Goal: Information Seeking & Learning: Learn about a topic

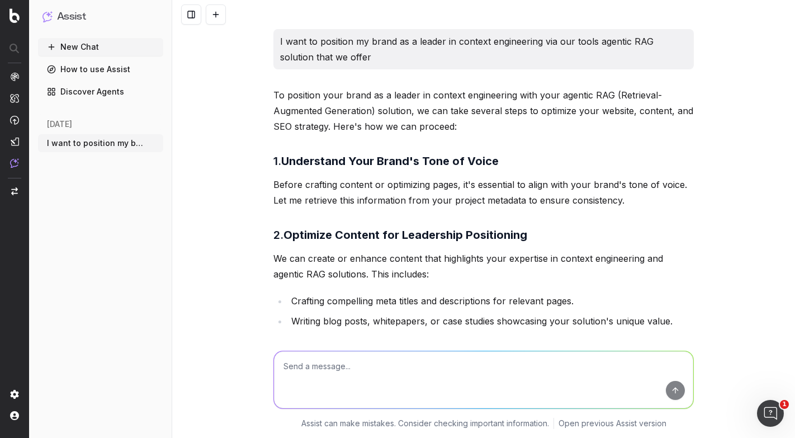
scroll to position [788, 0]
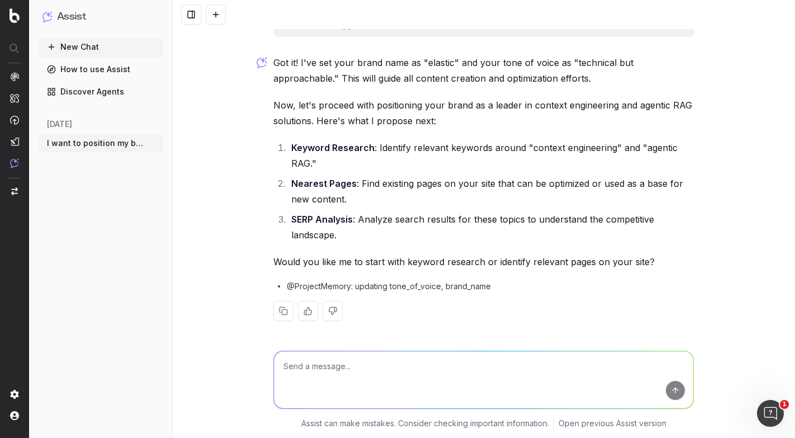
click at [342, 359] on textarea at bounding box center [483, 379] width 419 height 57
type textarea "does botify have any keyword research tools?"
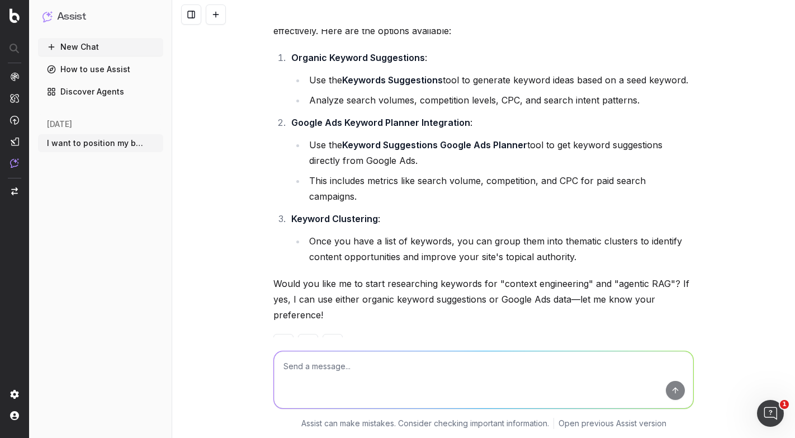
scroll to position [1197, 0]
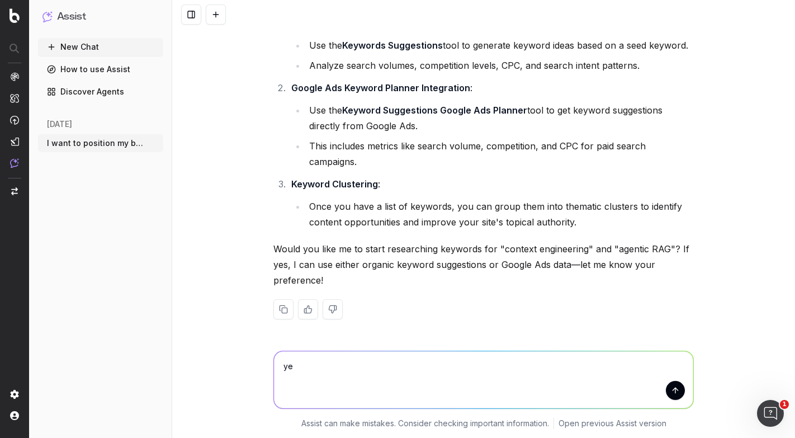
type textarea "yes"
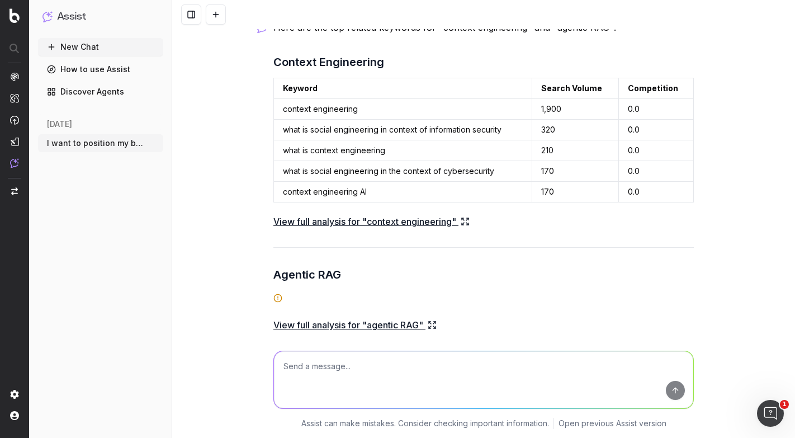
scroll to position [1554, 0]
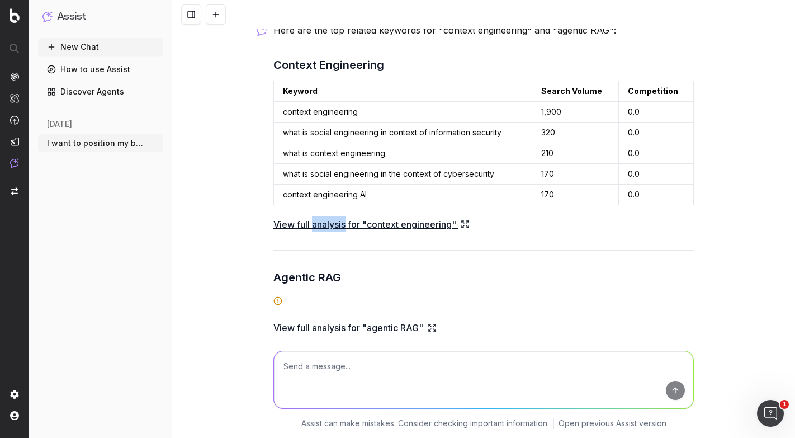
click at [335, 225] on link "View full analysis for "context engineering"" at bounding box center [371, 224] width 196 height 16
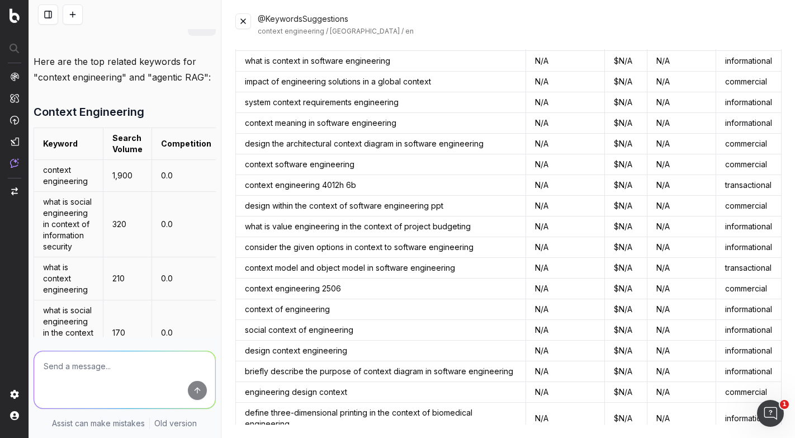
scroll to position [2447, 0]
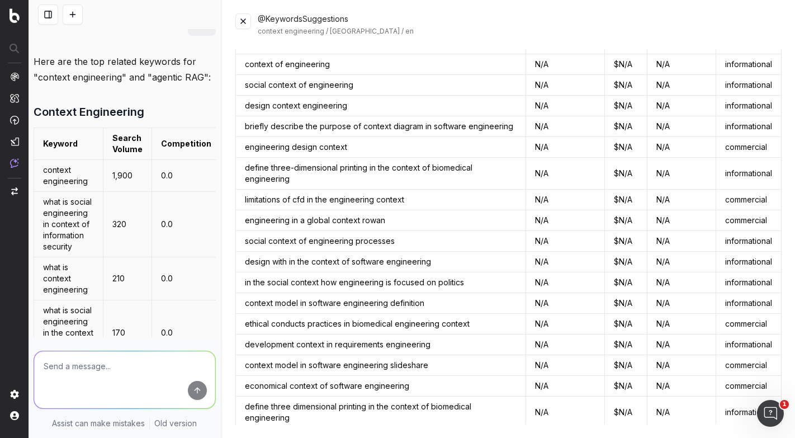
click at [308, 231] on td "social context of engineering processes" at bounding box center [380, 241] width 290 height 21
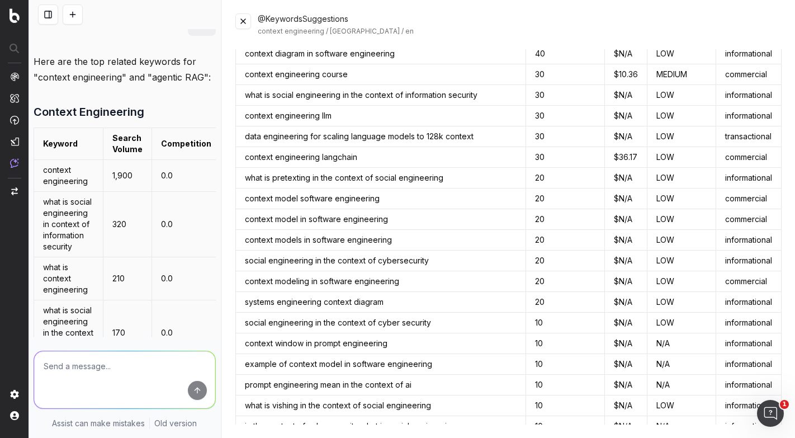
scroll to position [0, 0]
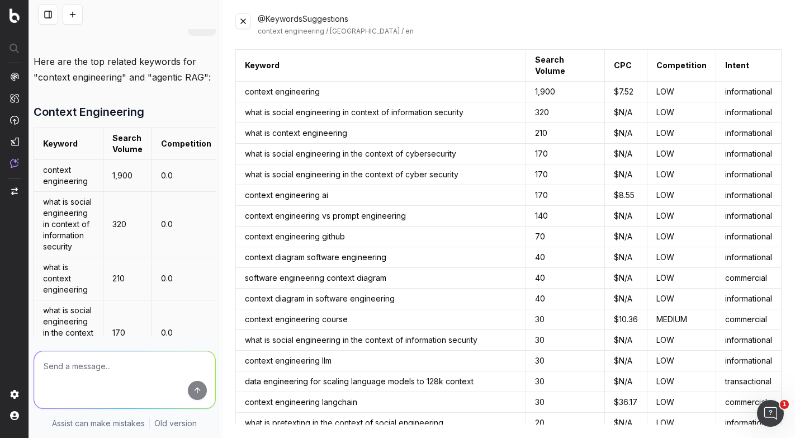
click at [767, 67] on button at bounding box center [771, 65] width 20 height 20
click at [240, 22] on button at bounding box center [243, 21] width 16 height 16
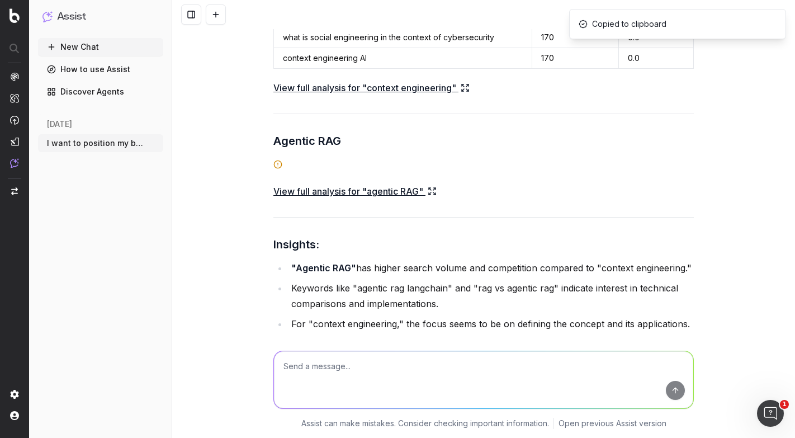
scroll to position [1706, 0]
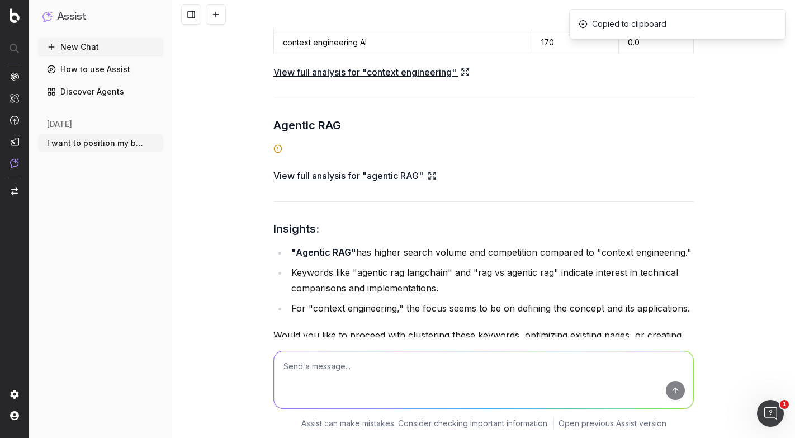
click at [408, 176] on link "View full analysis for "agentic RAG"" at bounding box center [354, 176] width 163 height 16
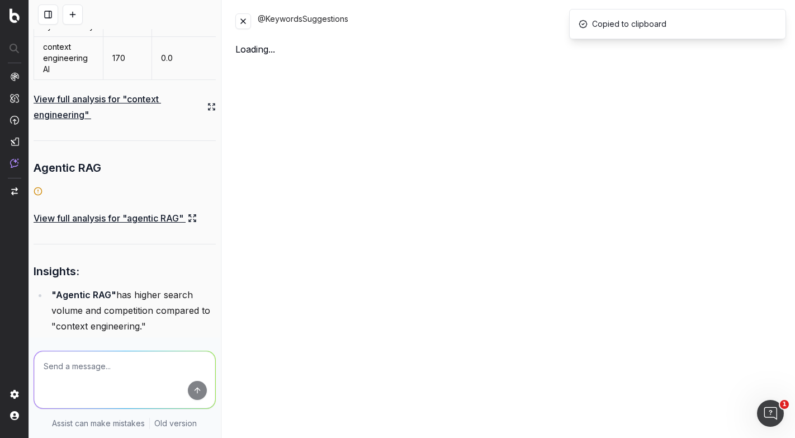
scroll to position [2670, 0]
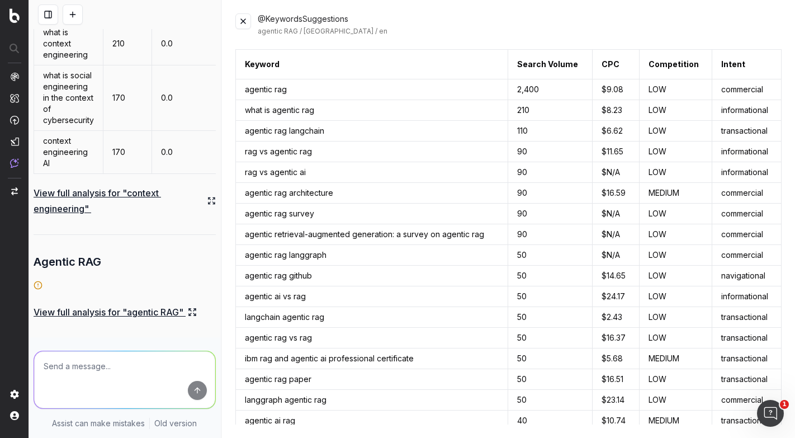
click at [261, 65] on th "Keyword" at bounding box center [371, 65] width 273 height 30
click at [773, 64] on button at bounding box center [771, 64] width 20 height 20
click at [243, 21] on button at bounding box center [243, 21] width 16 height 16
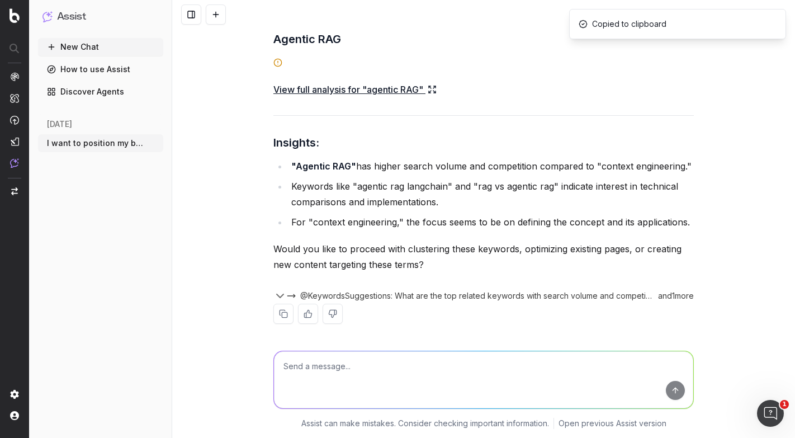
scroll to position [1797, 0]
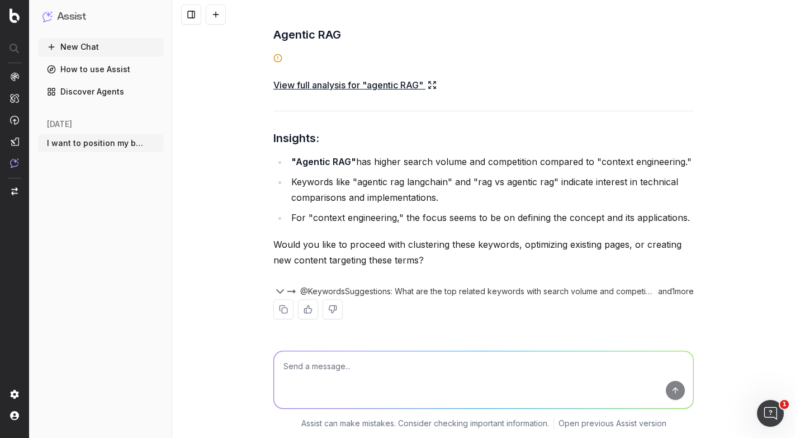
click at [421, 362] on textarea at bounding box center [483, 379] width 419 height 57
type textarea "Yes, for context engineering let's remove any focus terms that include the word…"
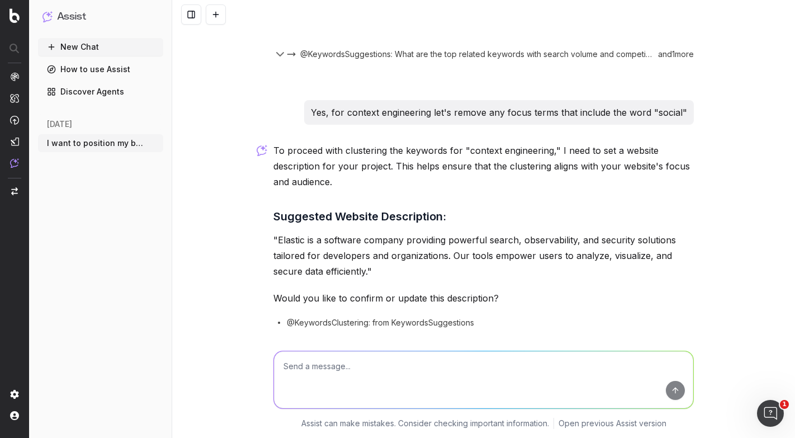
scroll to position [2072, 0]
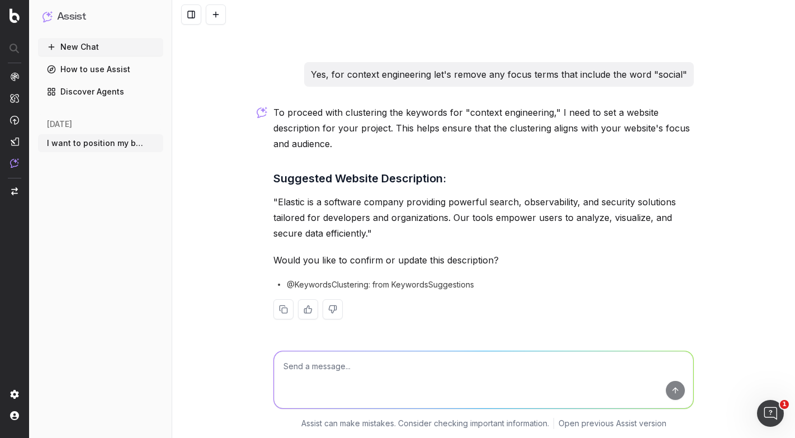
click at [597, 366] on textarea at bounding box center [483, 379] width 419 height 57
type textarea "I want a strategy for elevating the brand for agentic RAG and context engineeri…"
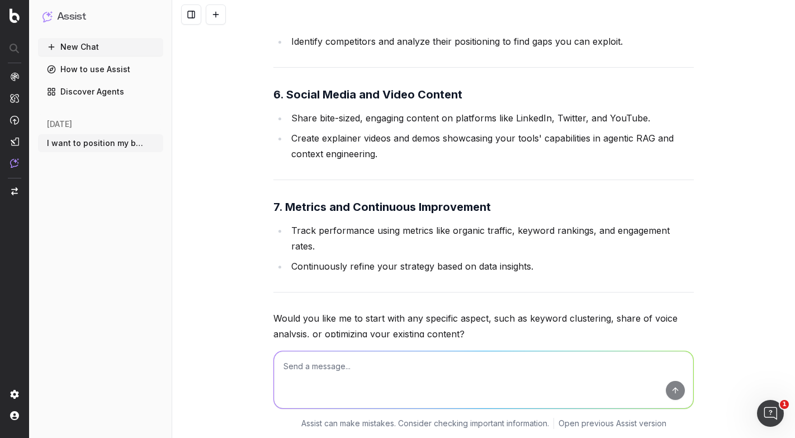
scroll to position [3353, 0]
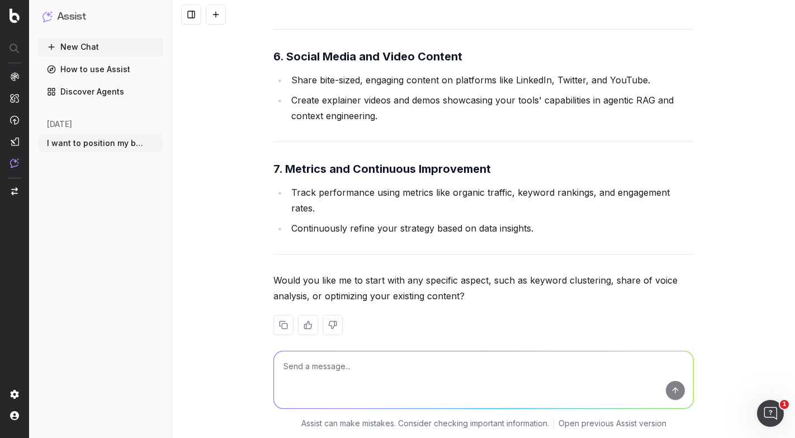
type textarea "c"
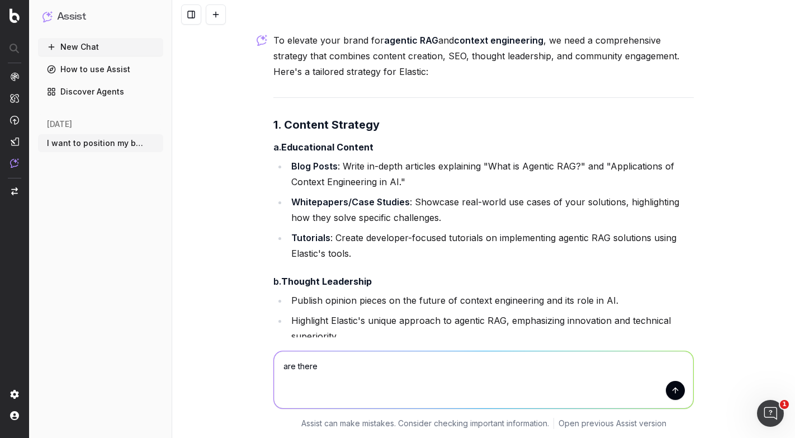
scroll to position [2422, 0]
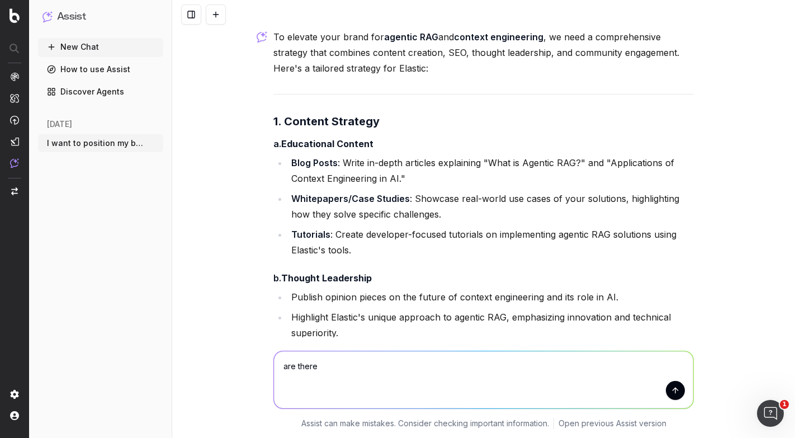
type textarea "are there"
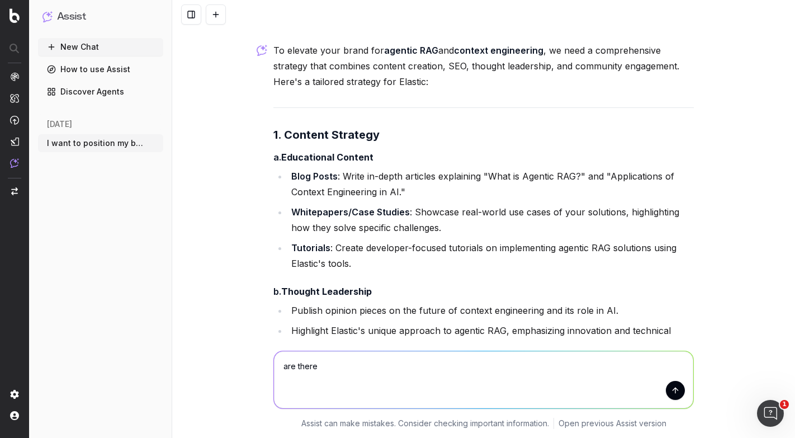
scroll to position [2413, 0]
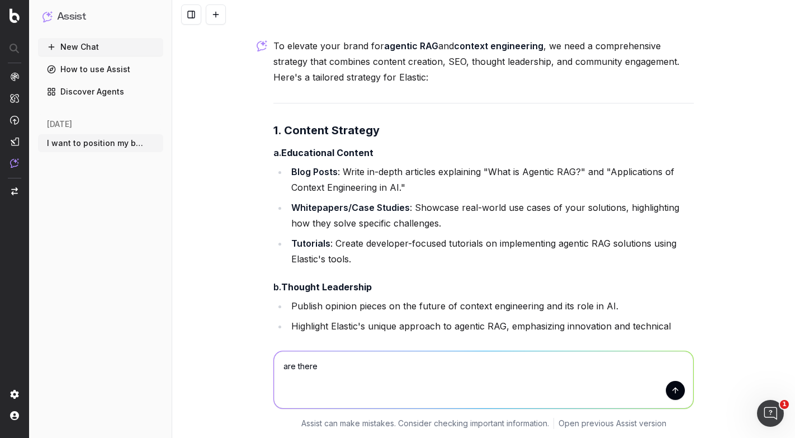
click at [378, 51] on p "To elevate your brand for agentic RAG and context engineering , we need a compr…" at bounding box center [483, 61] width 420 height 47
click at [392, 70] on p "To elevate your brand for agentic RAG and context engineering , we need a compr…" at bounding box center [483, 61] width 420 height 47
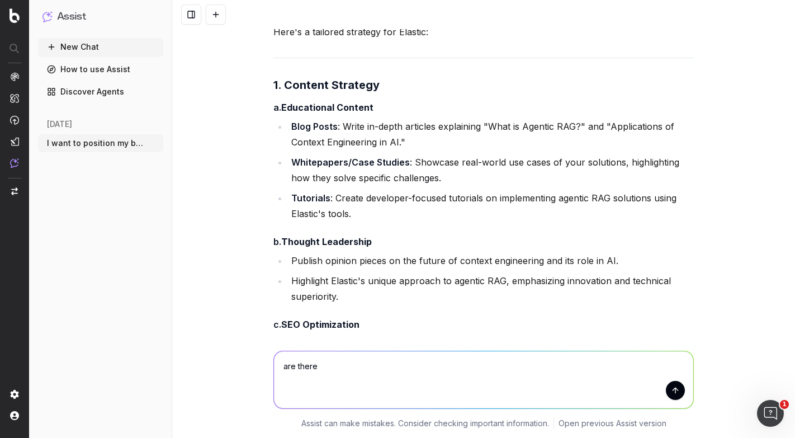
scroll to position [2464, 0]
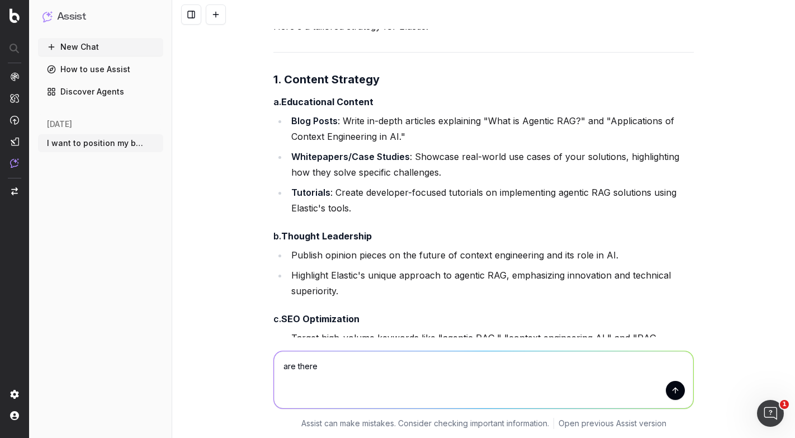
click at [344, 154] on strong "Whitepapers/Case Studies" at bounding box center [350, 156] width 119 height 11
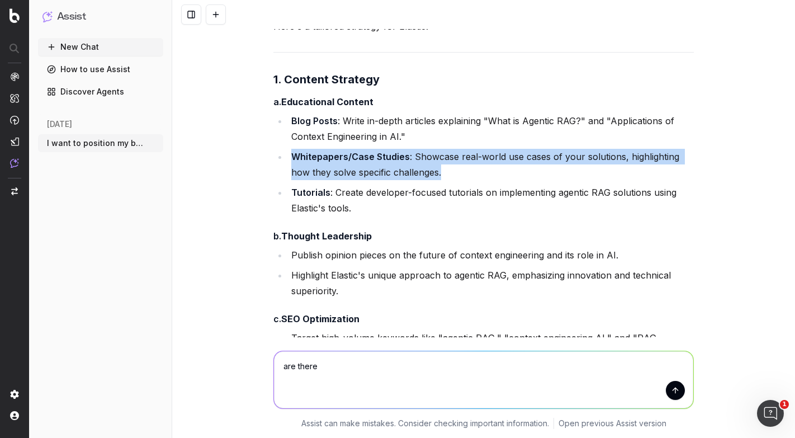
click at [344, 154] on strong "Whitepapers/Case Studies" at bounding box center [350, 156] width 119 height 11
click at [328, 158] on strong "Whitepapers/Case Studies" at bounding box center [350, 156] width 119 height 11
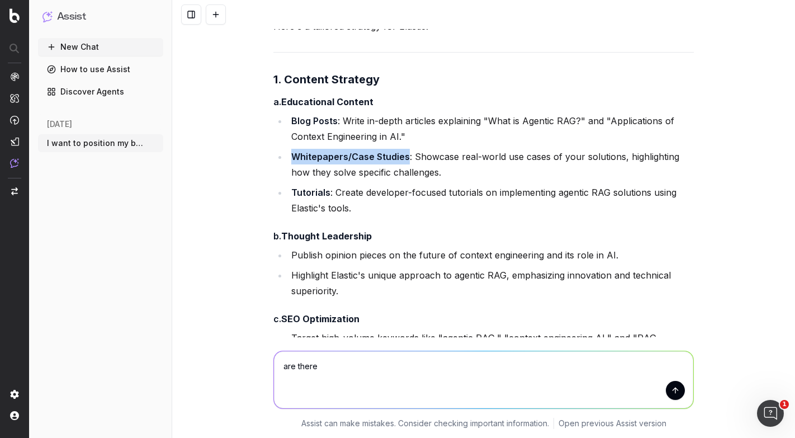
drag, startPoint x: 291, startPoint y: 155, endPoint x: 405, endPoint y: 158, distance: 114.1
click at [405, 158] on strong "Whitepapers/Case Studies" at bounding box center [350, 156] width 119 height 11
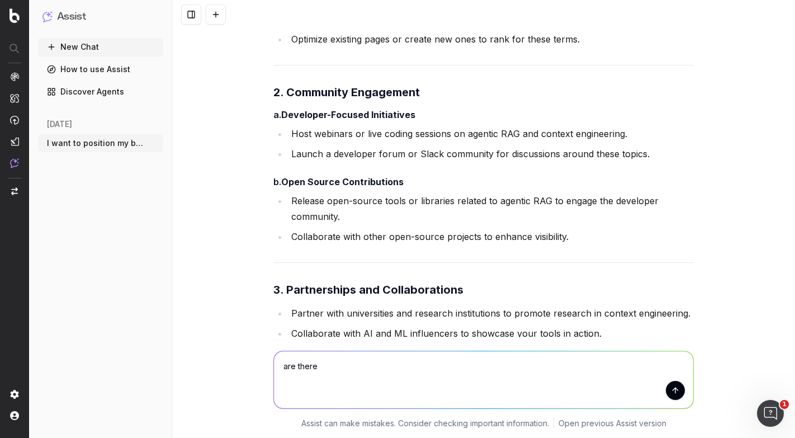
scroll to position [2767, 0]
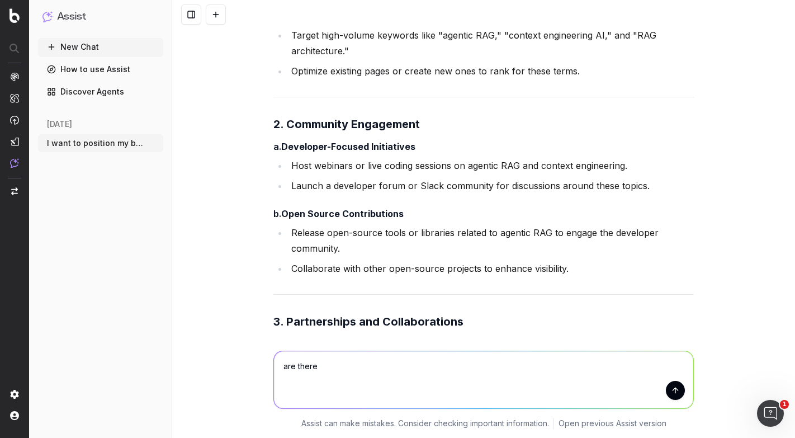
click at [308, 264] on li "Collaborate with other open-source projects to enhance visibility." at bounding box center [491, 269] width 406 height 16
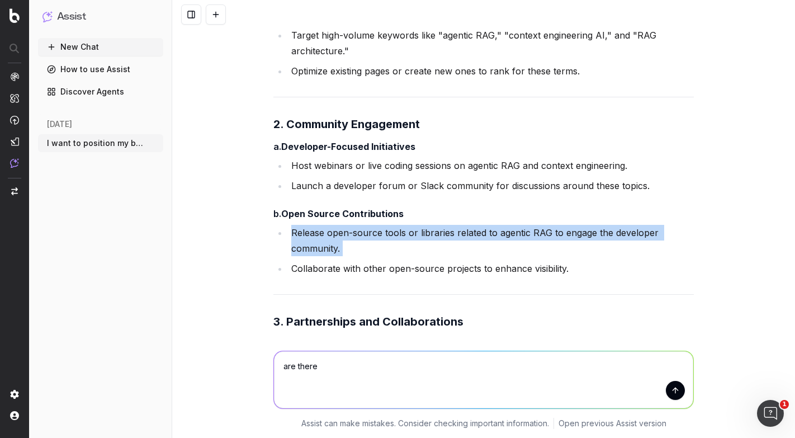
click at [308, 264] on li "Collaborate with other open-source projects to enhance visibility." at bounding box center [491, 269] width 406 height 16
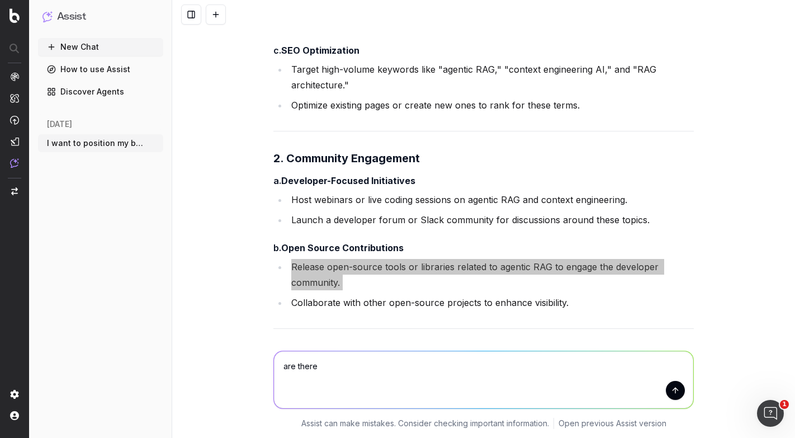
scroll to position [2730, 0]
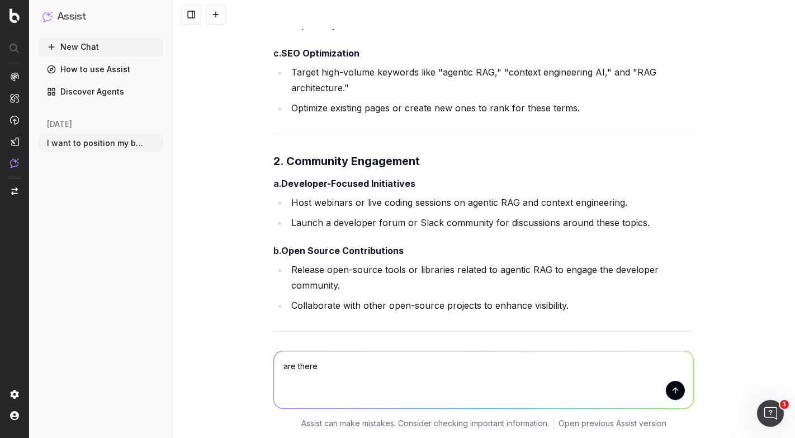
click at [329, 222] on li "Launch a developer forum or Slack community for discussions around these topics." at bounding box center [491, 223] width 406 height 16
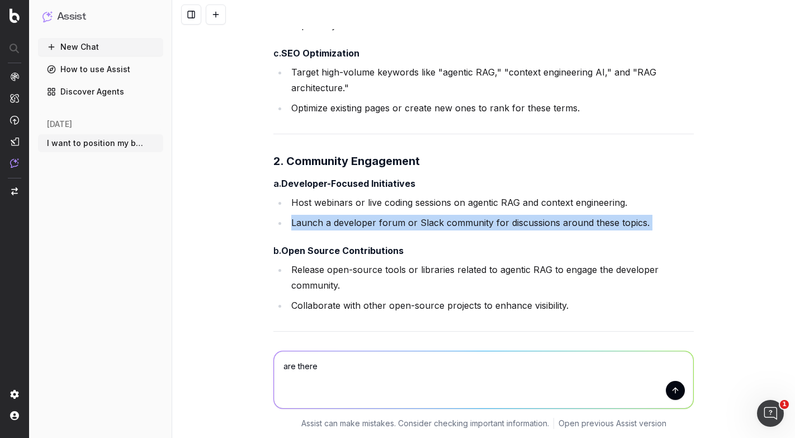
click at [329, 222] on li "Launch a developer forum or Slack community for discussions around these topics." at bounding box center [491, 223] width 406 height 16
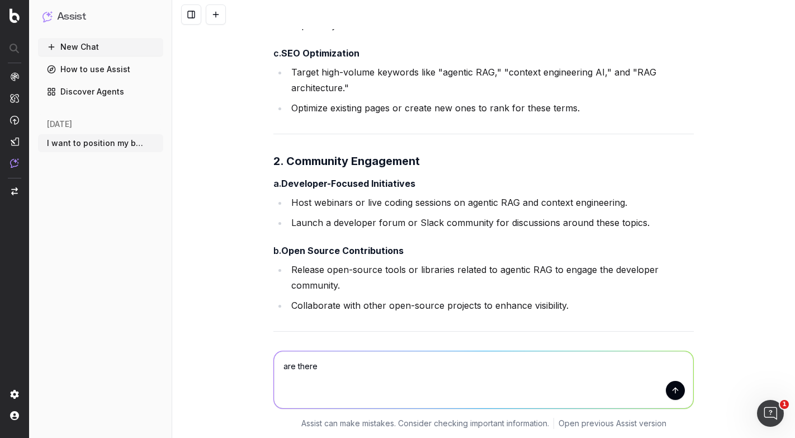
click at [335, 200] on li "Host webinars or live coding sessions on agentic RAG and context engineering." at bounding box center [491, 203] width 406 height 16
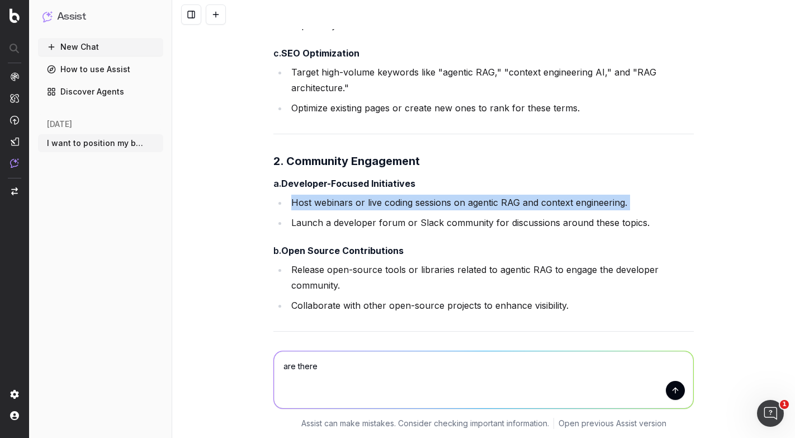
click at [335, 200] on li "Host webinars or live coding sessions on agentic RAG and context engineering." at bounding box center [491, 203] width 406 height 16
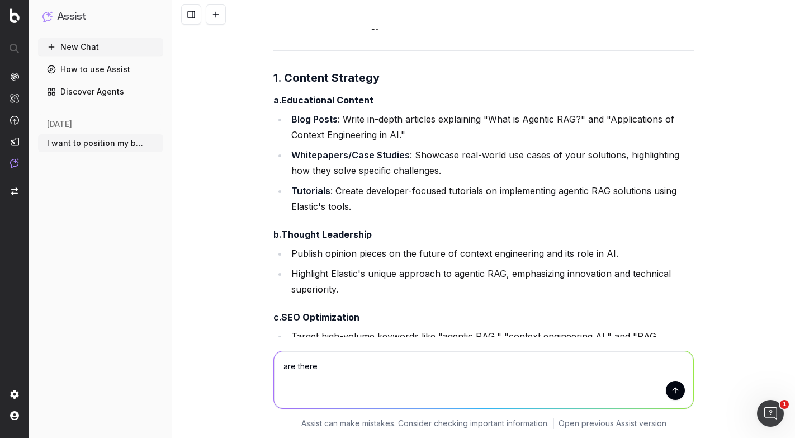
scroll to position [2465, 0]
click at [319, 155] on strong "Whitepapers/Case Studies" at bounding box center [350, 155] width 119 height 11
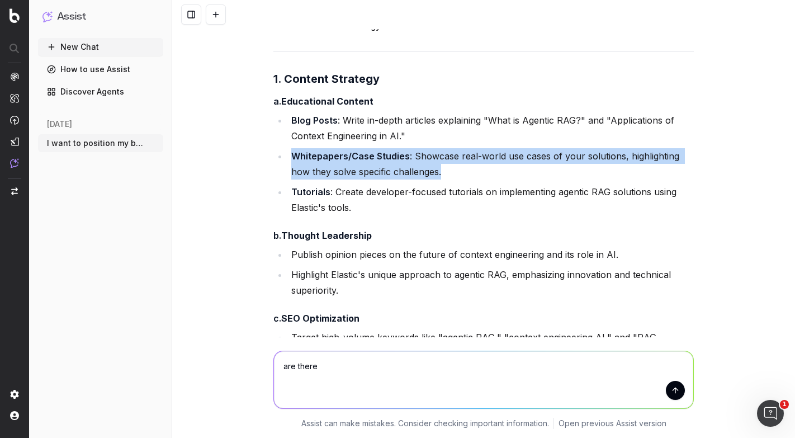
click at [319, 155] on strong "Whitepapers/Case Studies" at bounding box center [350, 155] width 119 height 11
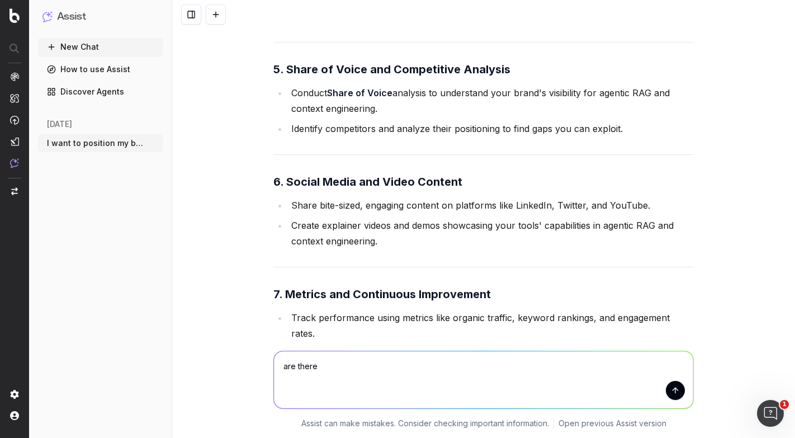
scroll to position [3353, 0]
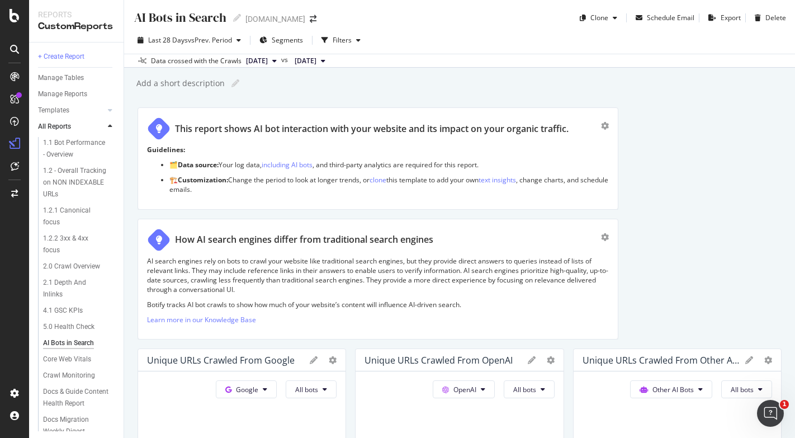
click at [18, 47] on icon at bounding box center [14, 49] width 9 height 9
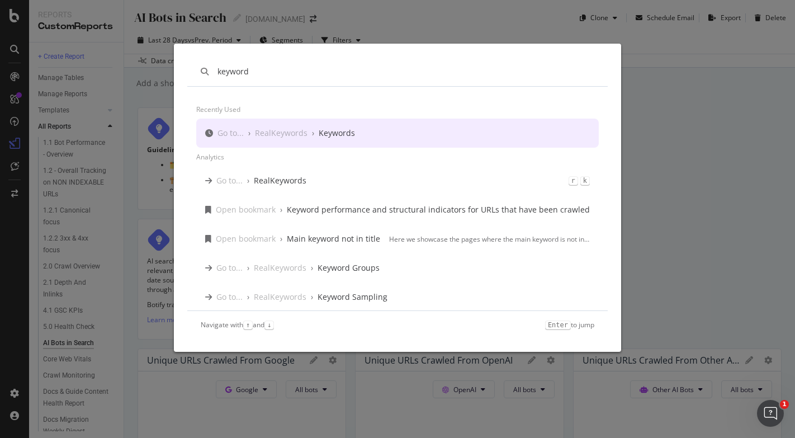
type input "keyword"
click at [398, 131] on div "Go to... › RealKeywords › Keywords" at bounding box center [397, 133] width 403 height 29
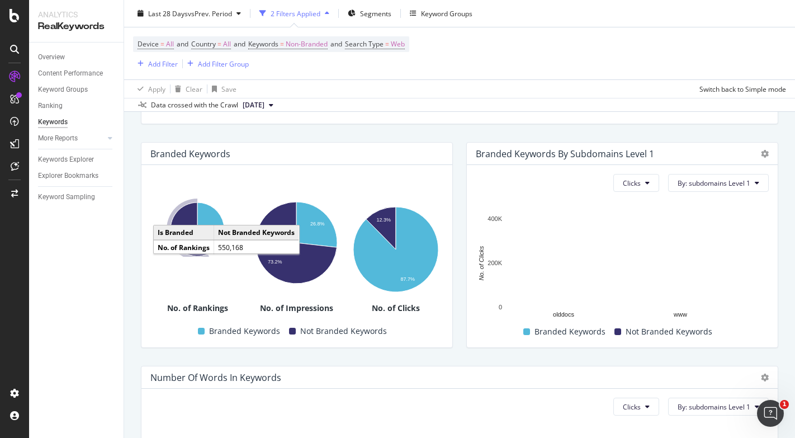
scroll to position [163, 0]
